Goal: Task Accomplishment & Management: Complete application form

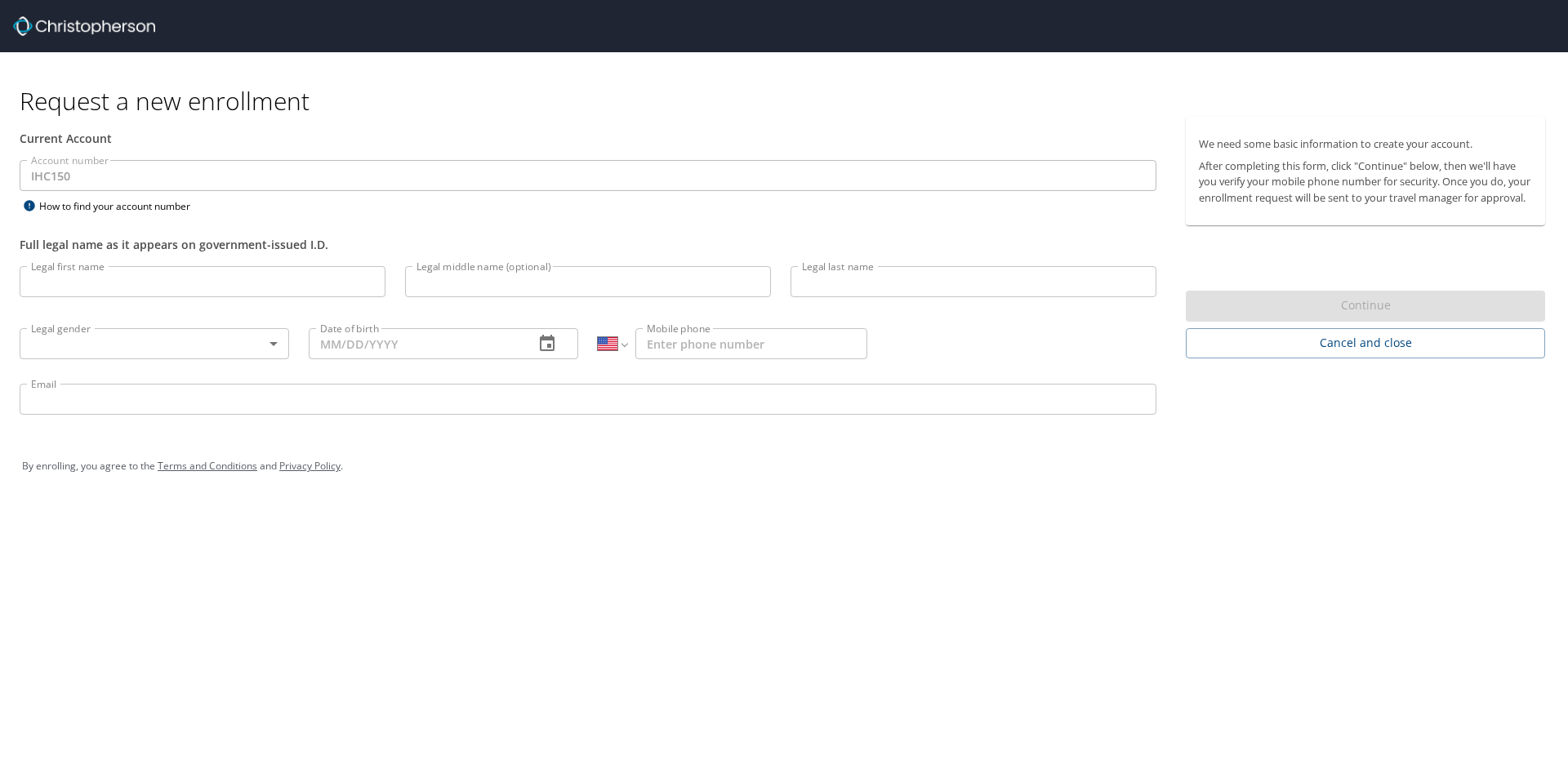
select select "US"
click at [125, 286] on input "Legal first name" at bounding box center [202, 281] width 365 height 31
type input "[PERSON_NAME]"
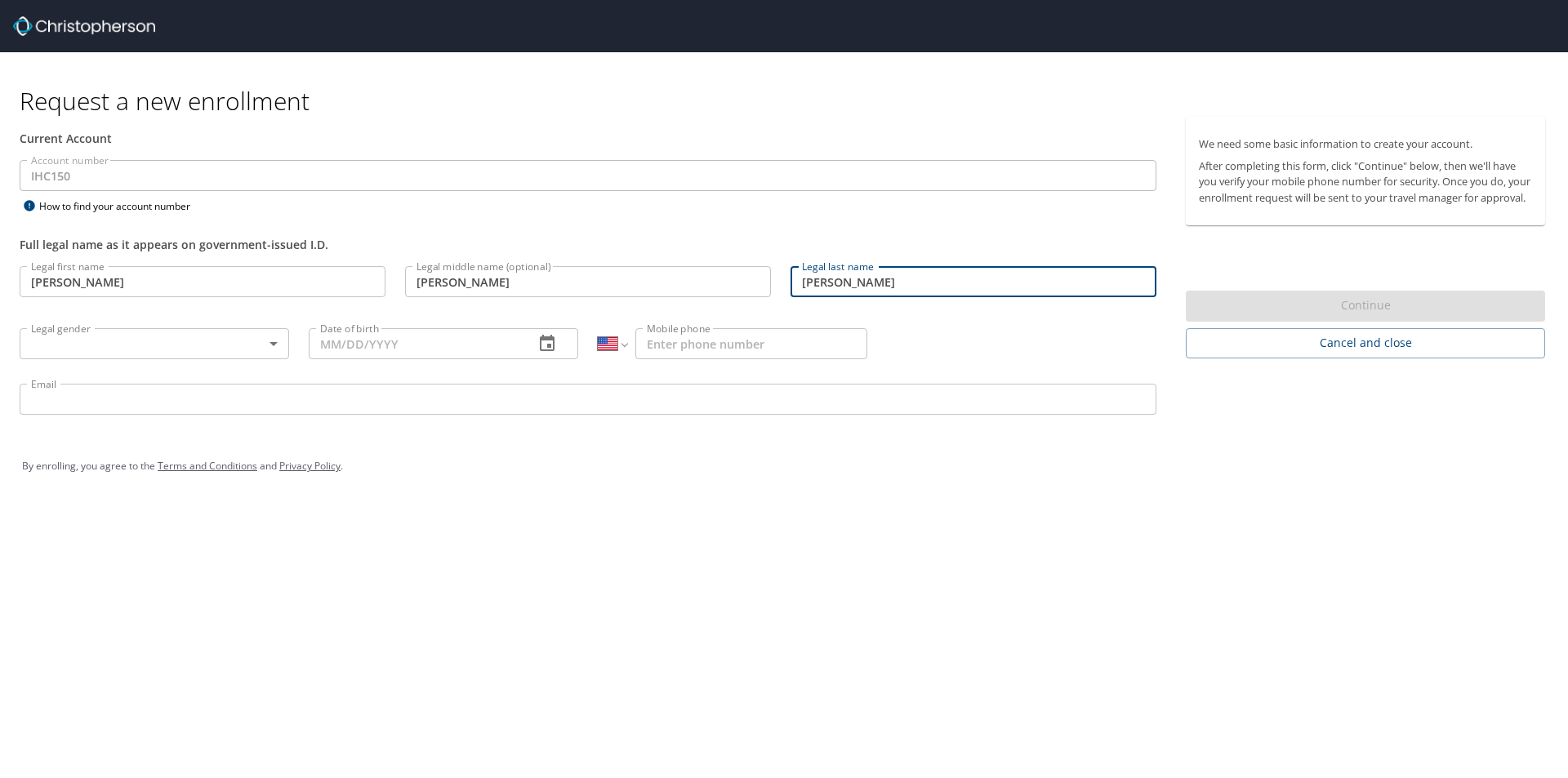
click at [278, 342] on body "Request a new enrollment Current Account Account number IHC150 Account number H…" at bounding box center [784, 389] width 1568 height 778
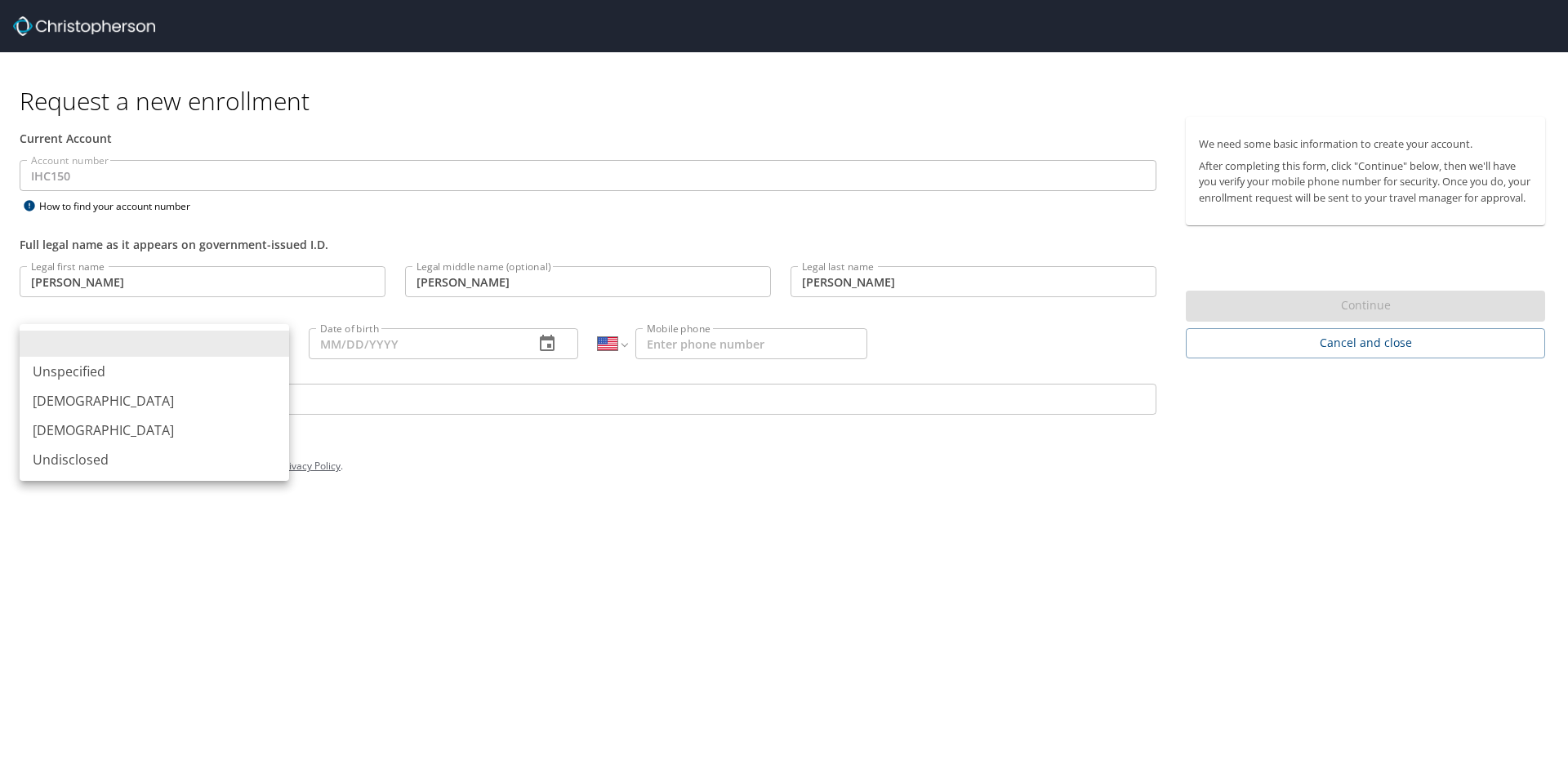
click at [127, 397] on li "[DEMOGRAPHIC_DATA]" at bounding box center [154, 401] width 270 height 30
type input "[DEMOGRAPHIC_DATA]"
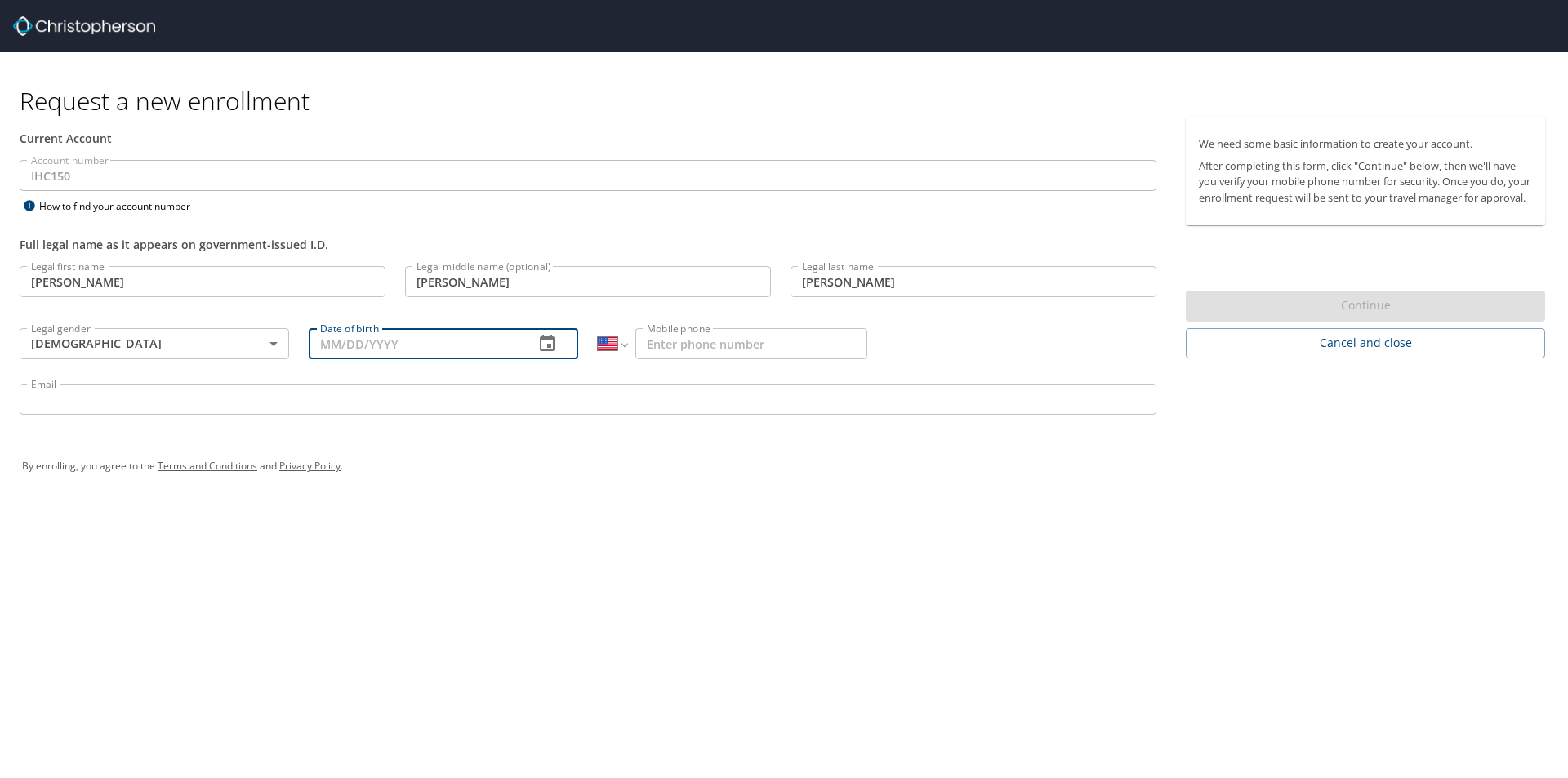
click at [476, 352] on input "Date of birth" at bounding box center [415, 343] width 212 height 31
type input "[DATE]"
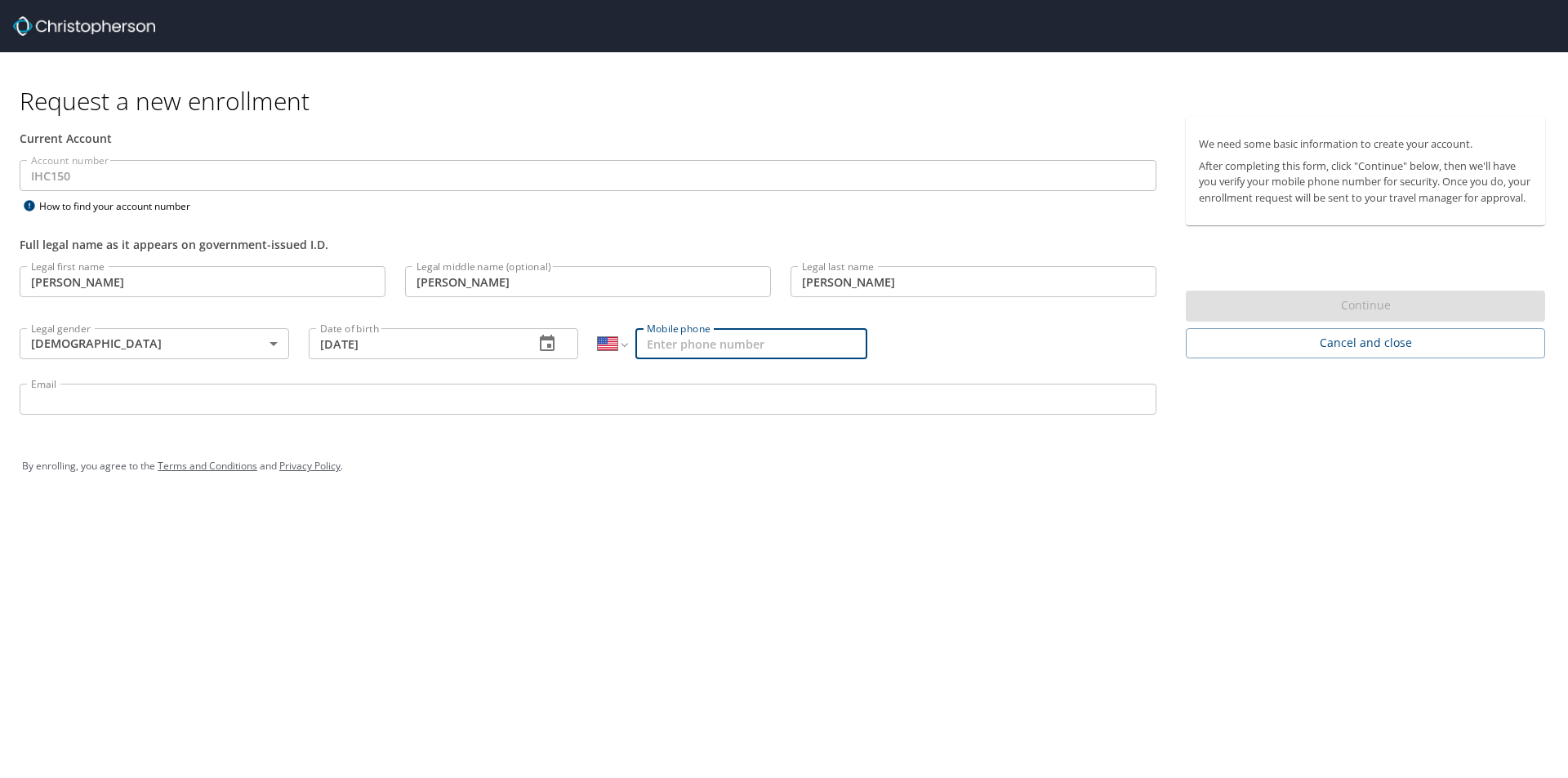
click at [728, 342] on input "Mobile phone" at bounding box center [751, 343] width 232 height 31
type input "[PHONE_NUMBER]"
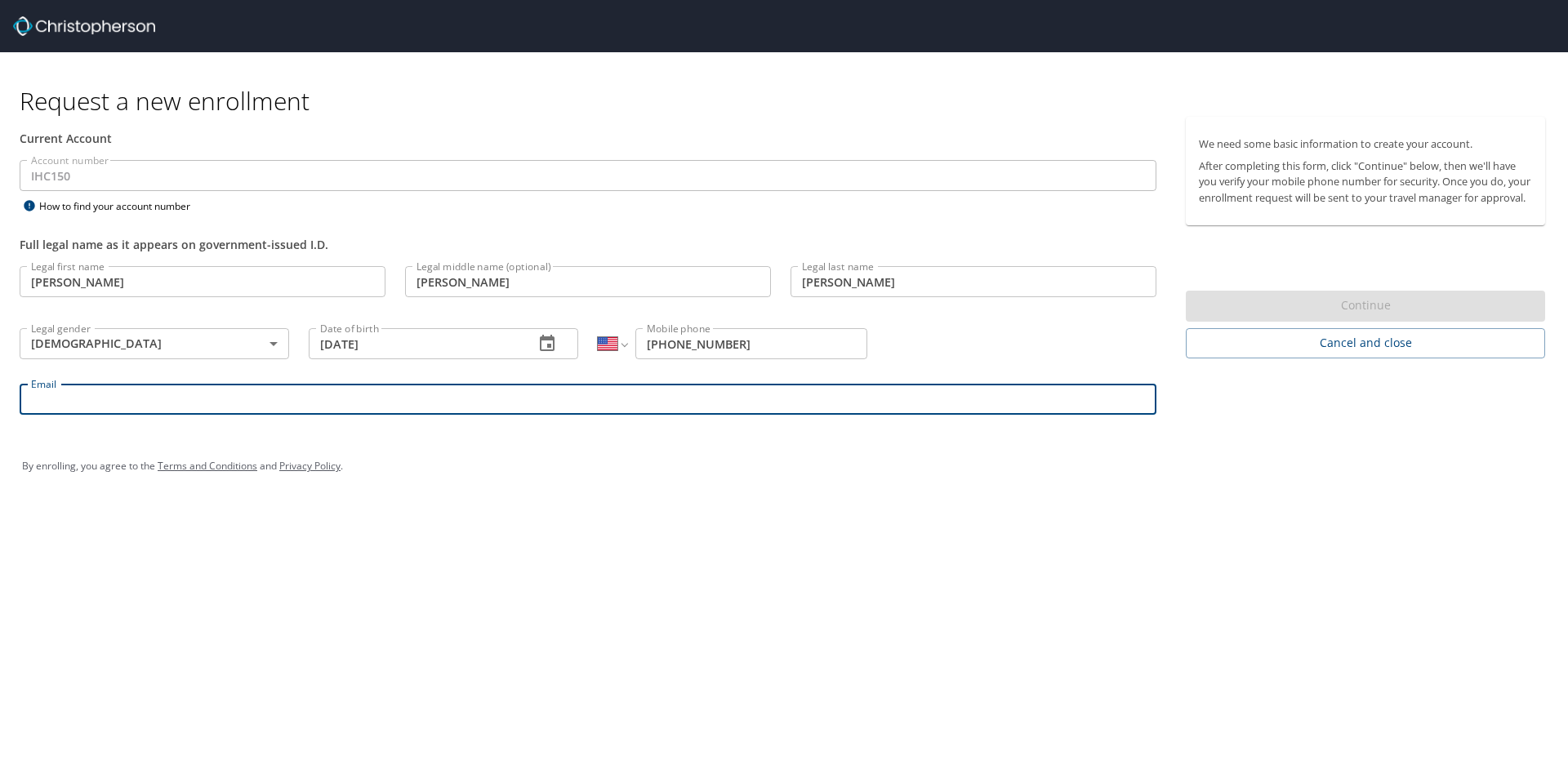
click at [187, 413] on input "Email" at bounding box center [588, 399] width 1137 height 31
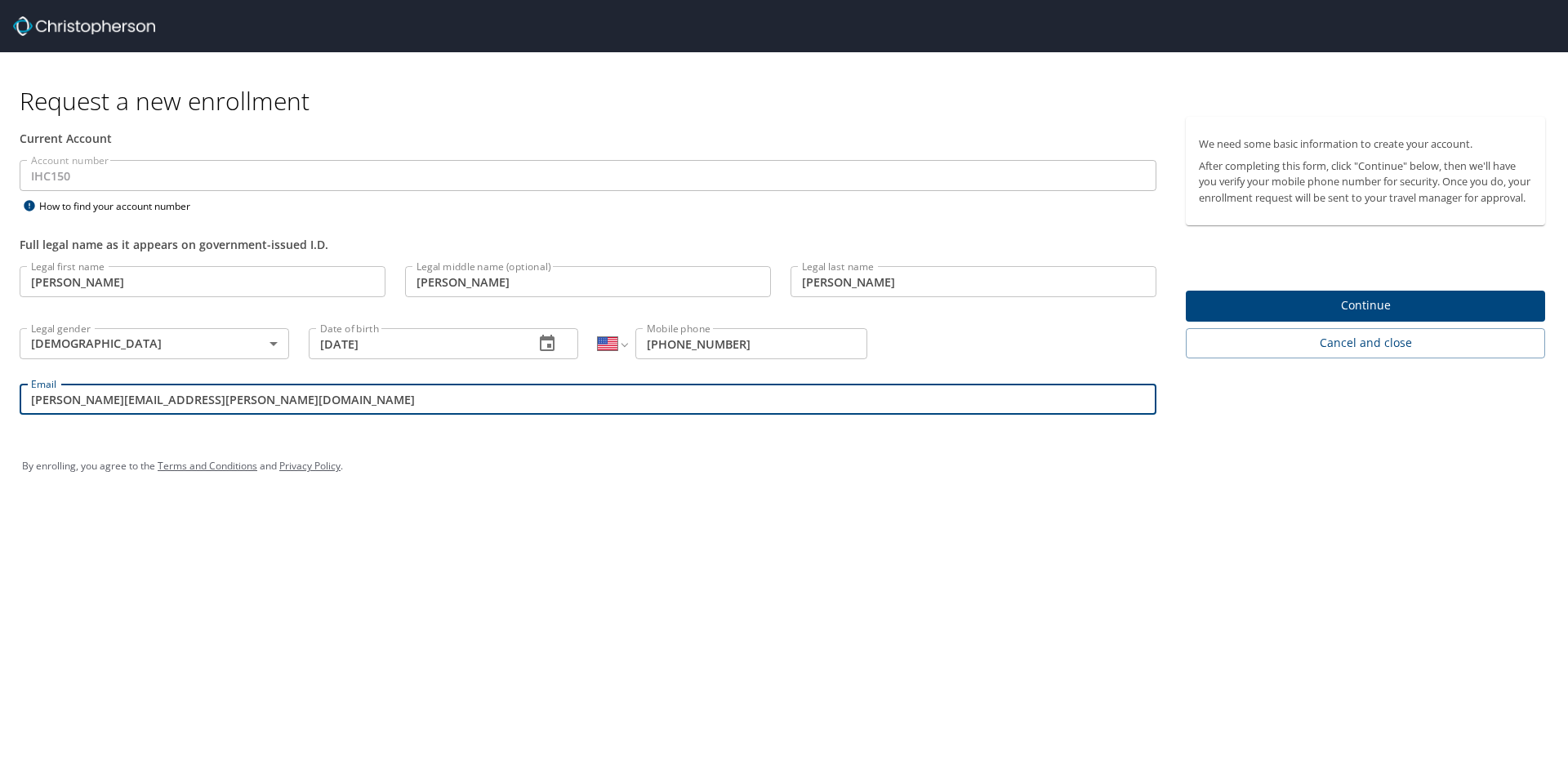
type input "[PERSON_NAME][EMAIL_ADDRESS][PERSON_NAME][DOMAIN_NAME]"
click at [518, 471] on div "By enrolling, you agree to the Terms and Conditions and Privacy Policy ." at bounding box center [784, 466] width 1524 height 41
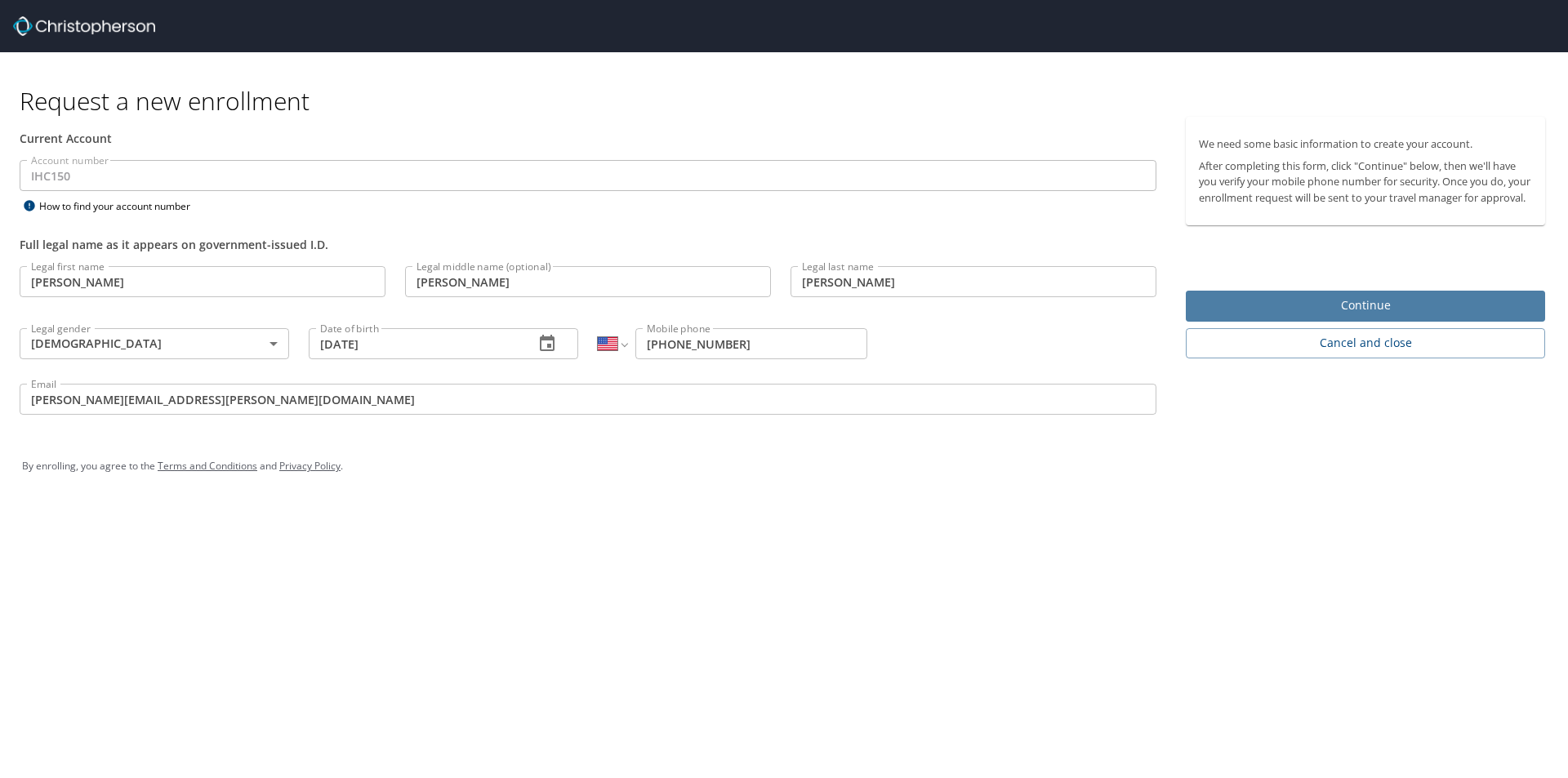
click at [1368, 316] on span "Continue" at bounding box center [1365, 306] width 333 height 20
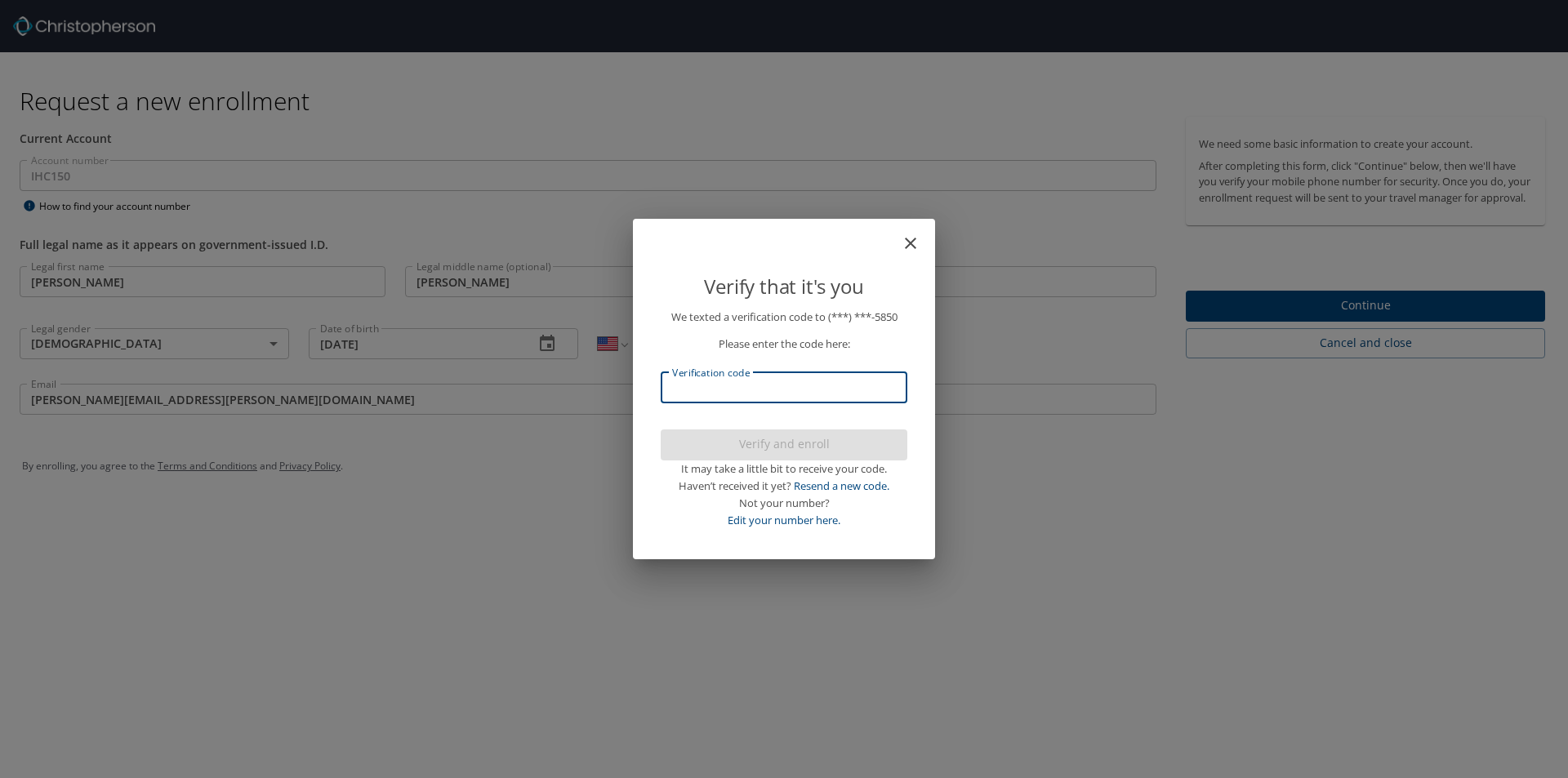
click at [754, 403] on input "Verification code" at bounding box center [784, 387] width 247 height 31
type input "990483"
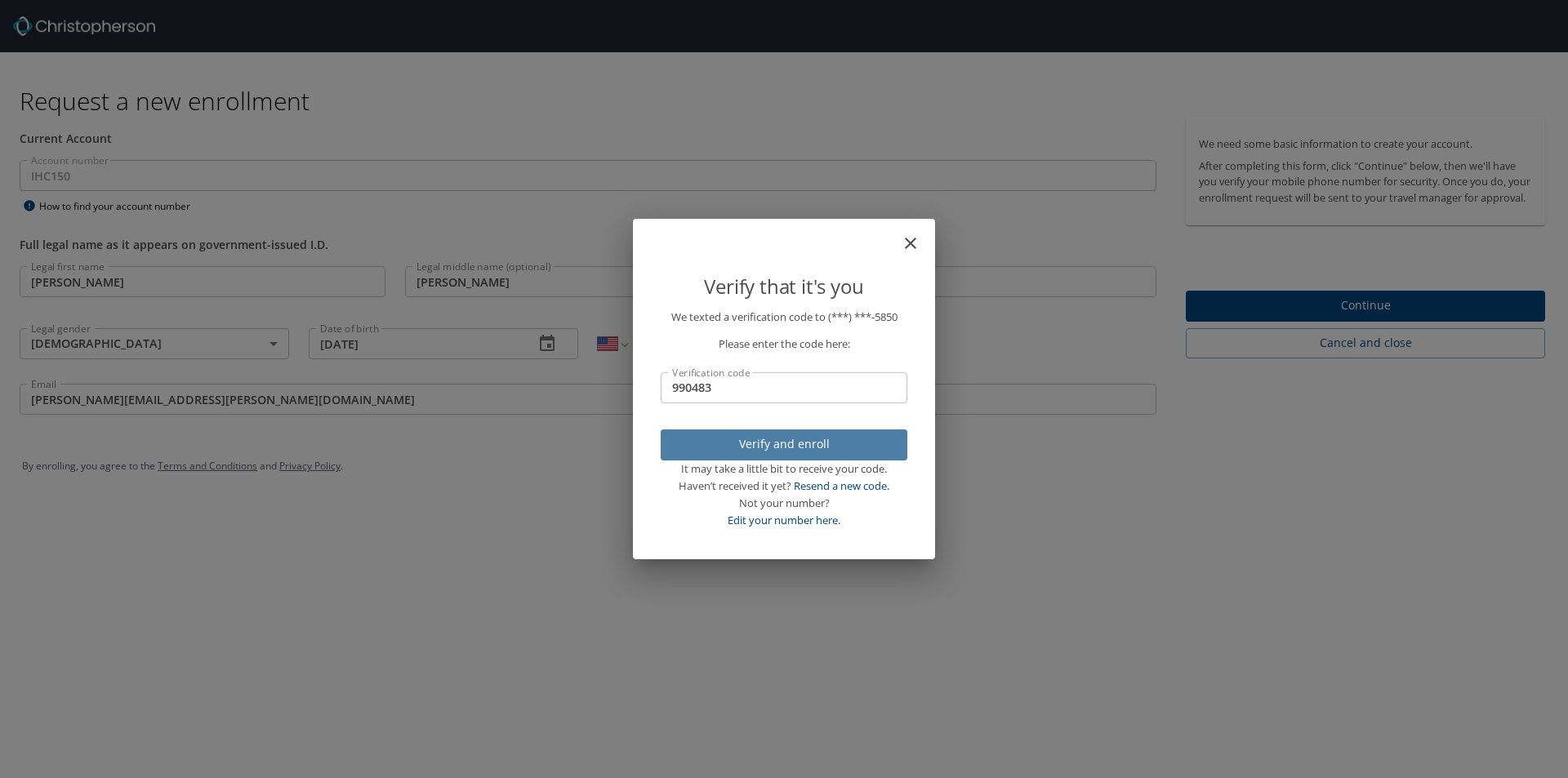
click at [786, 448] on span "Verify and enroll" at bounding box center [784, 444] width 220 height 20
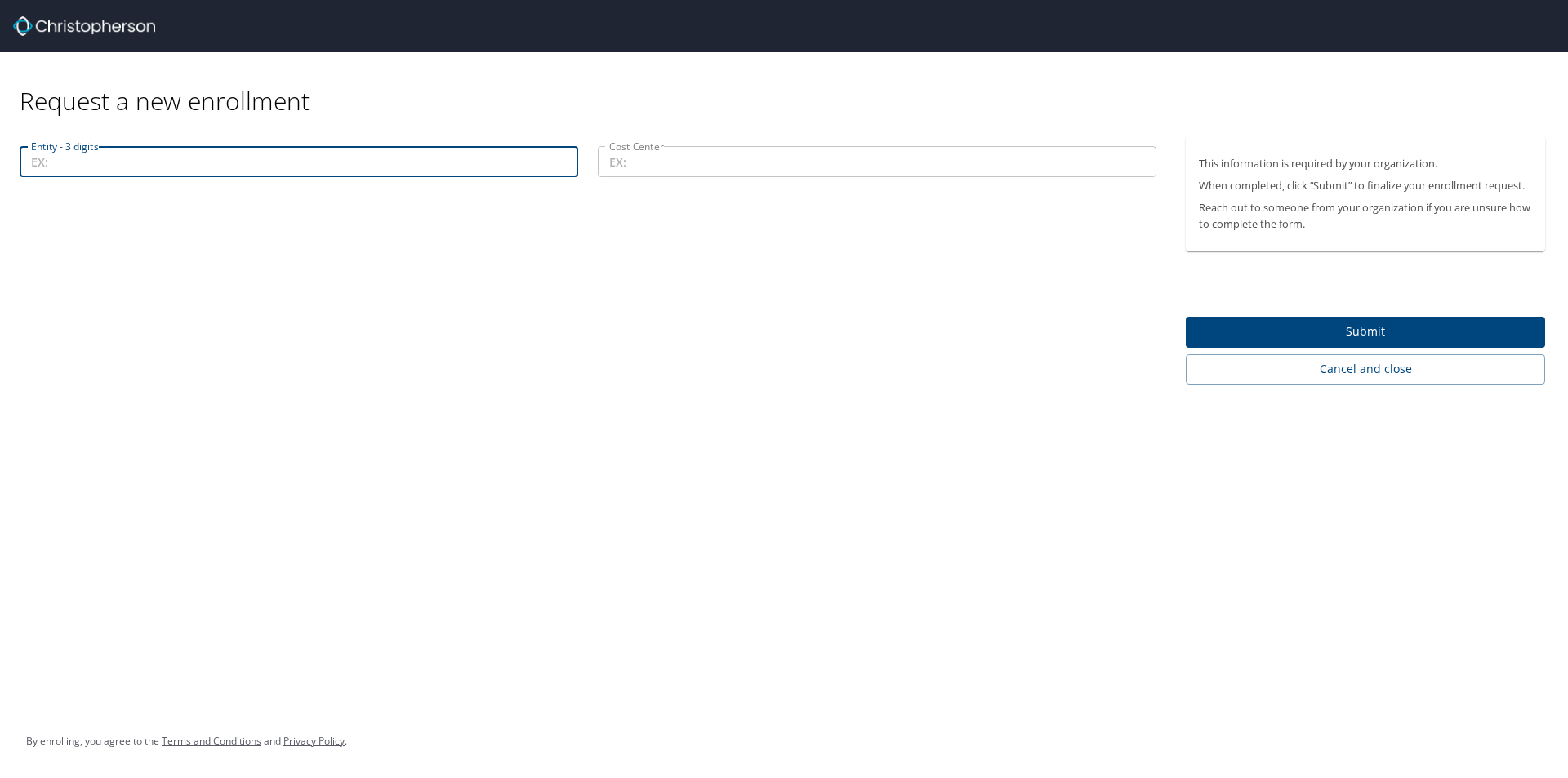
click at [310, 169] on input "Entity - 3 digits" at bounding box center [299, 161] width 559 height 31
type input "00301"
click at [342, 254] on div "Entity - 3 digits 00301 Entity - 3 digits Cost Center Cost Center" at bounding box center [588, 260] width 1176 height 248
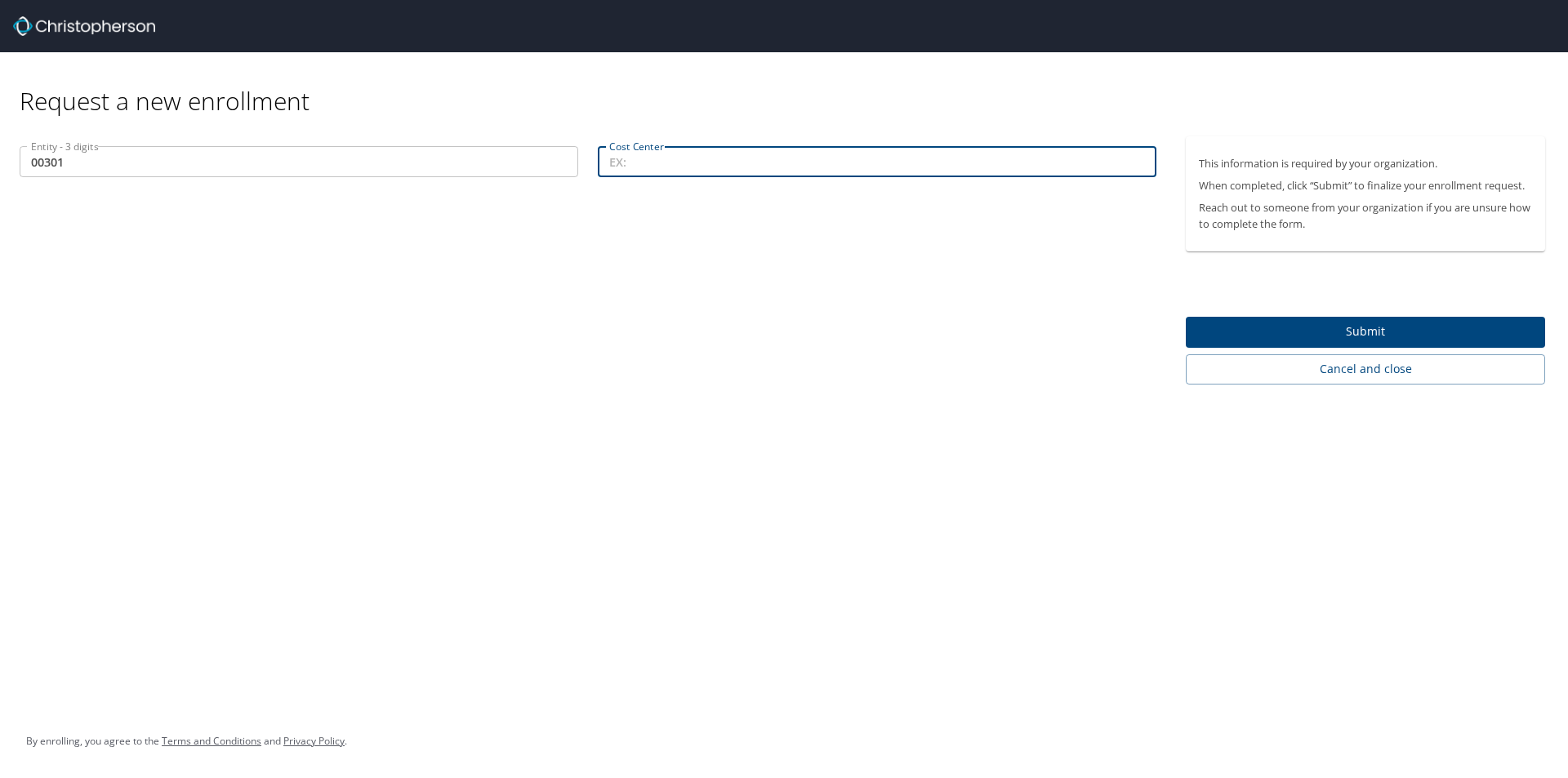
click at [693, 158] on input "Cost Center" at bounding box center [877, 161] width 559 height 31
type input "53005"
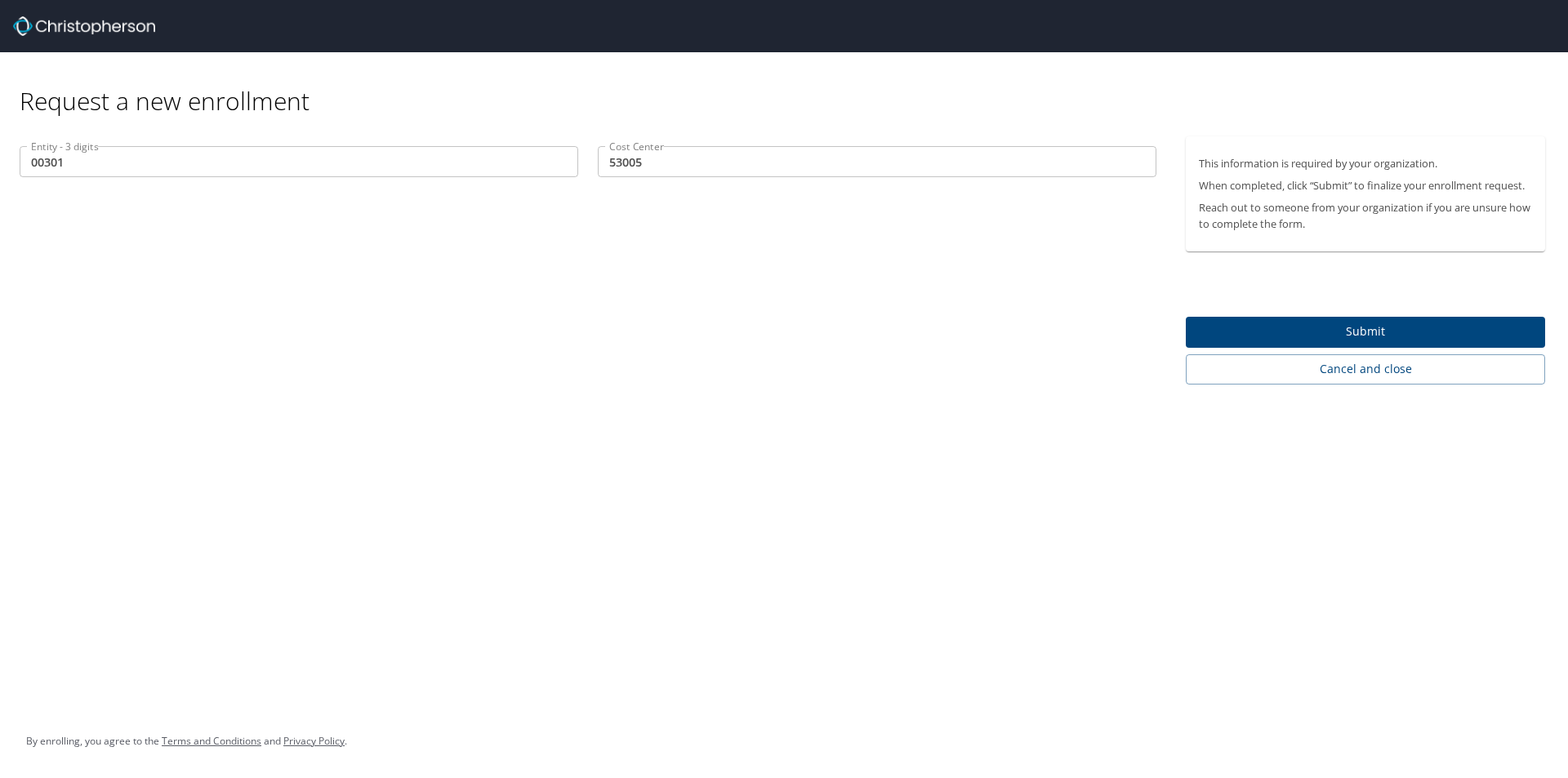
click at [700, 222] on div "Entity - 3 digits 00301 Entity - 3 digits Cost Center 53005 Cost Center" at bounding box center [588, 260] width 1176 height 248
click at [1380, 325] on span "Submit" at bounding box center [1365, 331] width 333 height 20
